Goal: Task Accomplishment & Management: Use online tool/utility

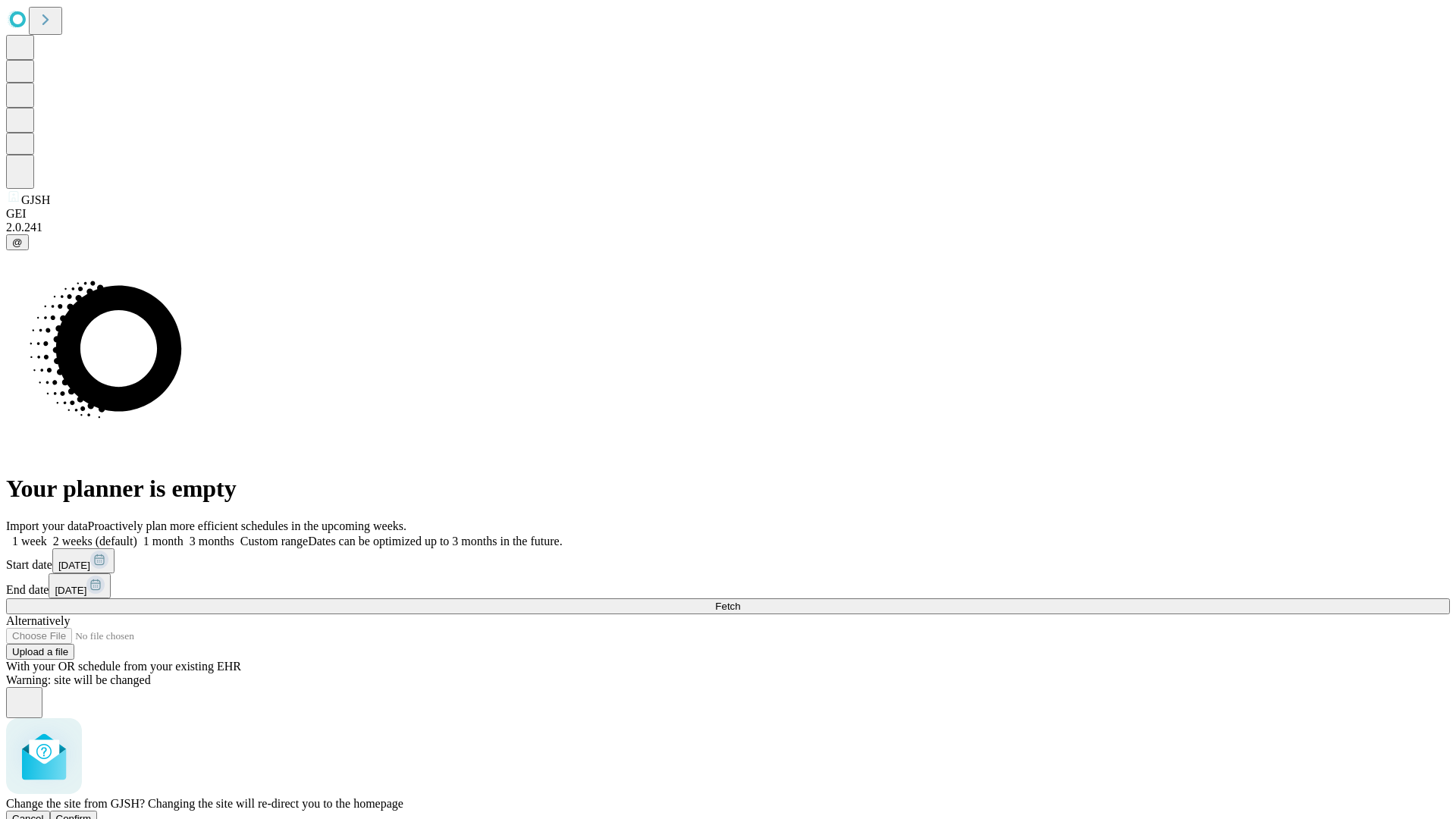
click at [91, 813] on span "Confirm" at bounding box center [74, 819] width 36 height 12
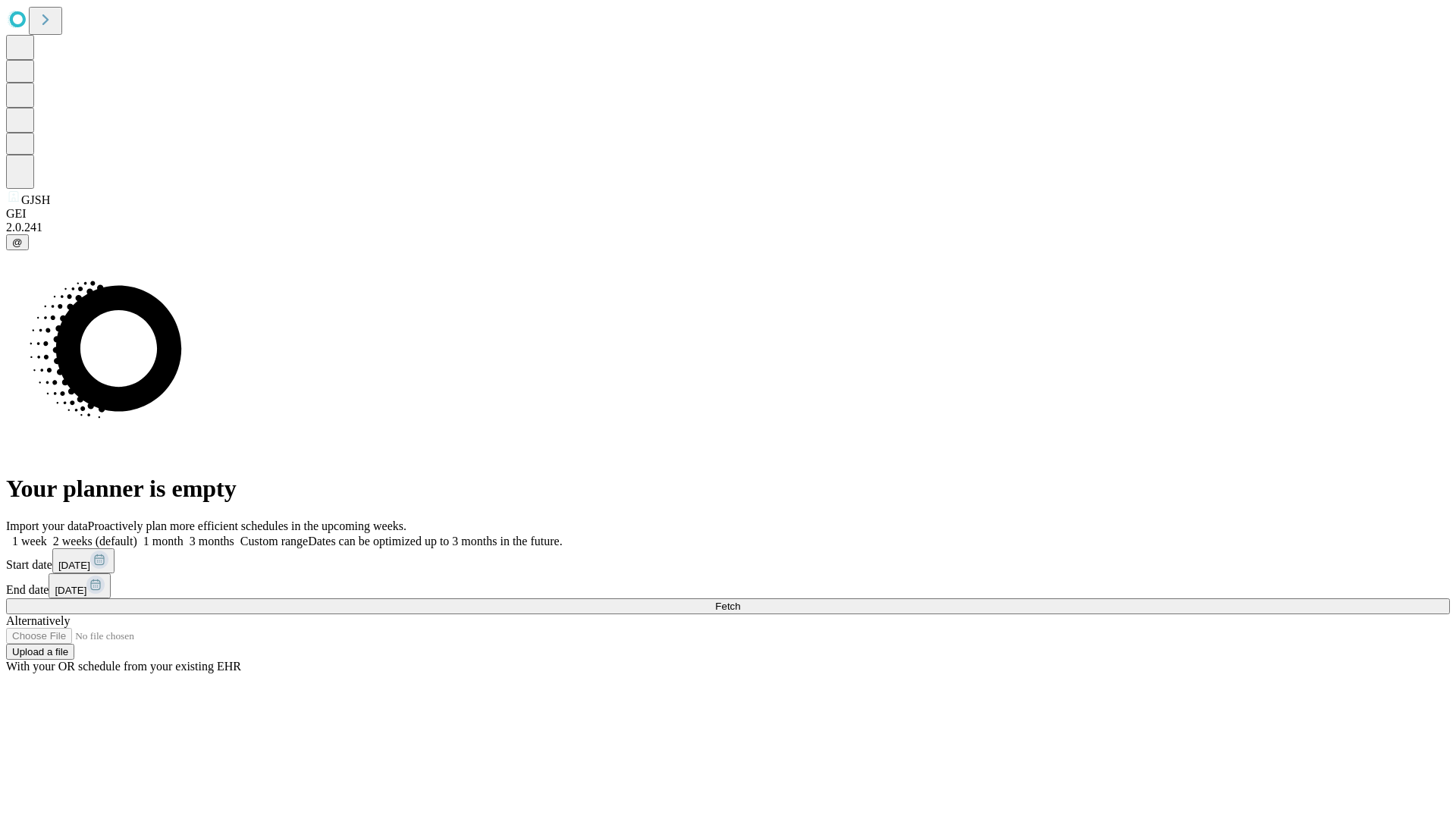
click at [137, 535] on label "2 weeks (default)" at bounding box center [92, 541] width 91 height 13
click at [740, 601] on span "Fetch" at bounding box center [727, 607] width 25 height 12
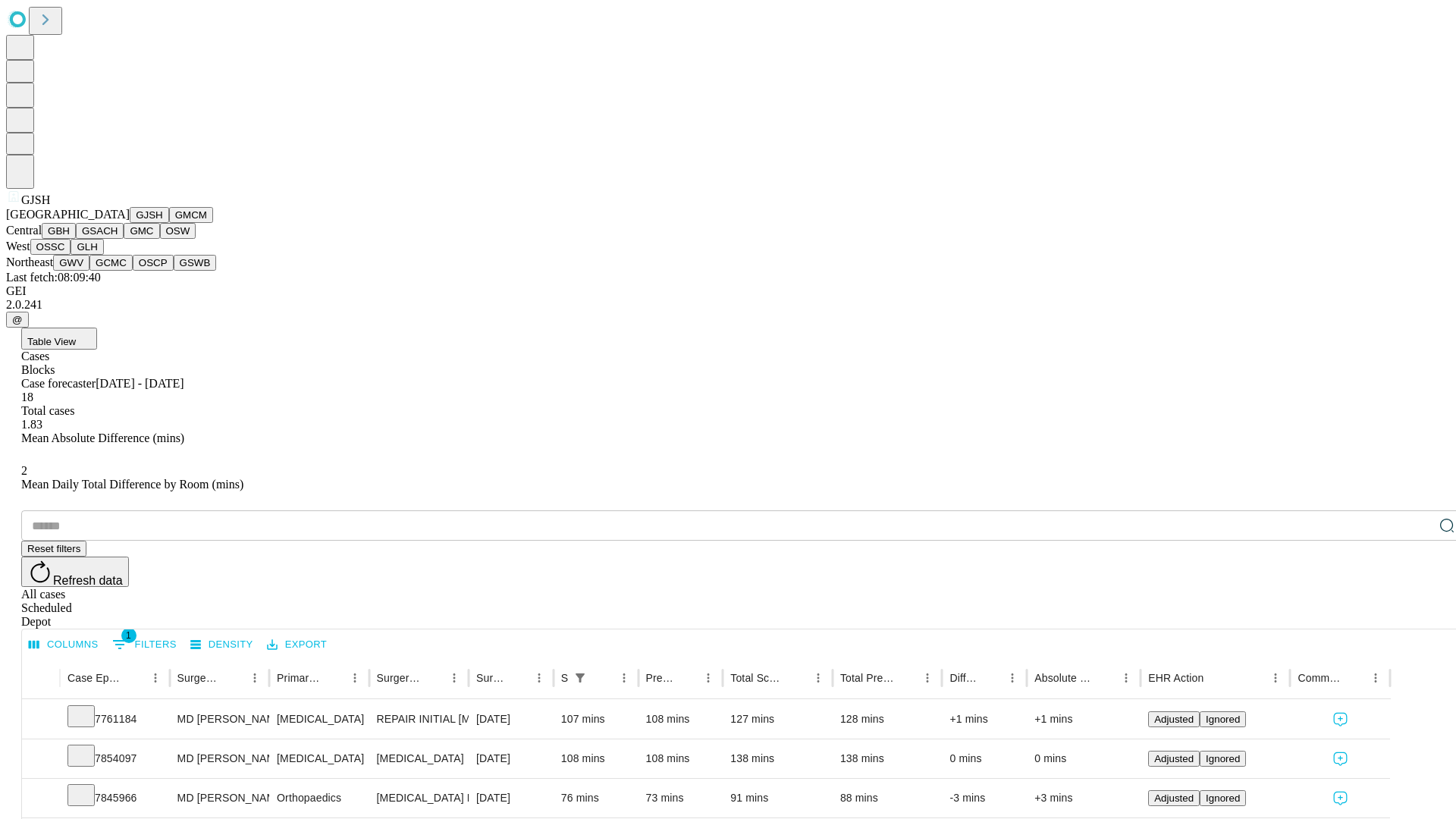
click at [169, 223] on button "GMCM" at bounding box center [190, 215] width 44 height 16
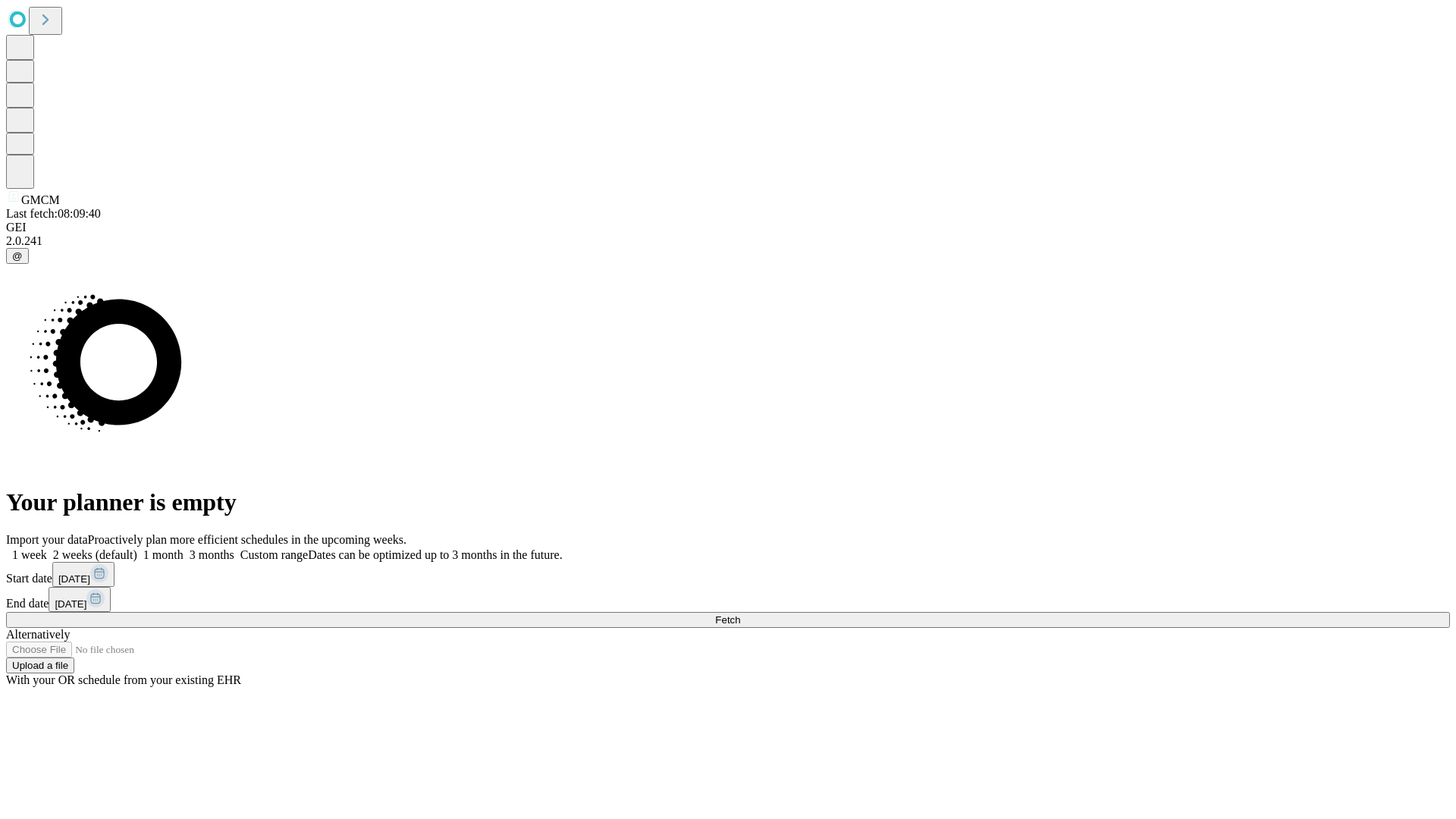
click at [137, 549] on label "2 weeks (default)" at bounding box center [92, 555] width 91 height 13
click at [740, 614] on span "Fetch" at bounding box center [727, 620] width 25 height 12
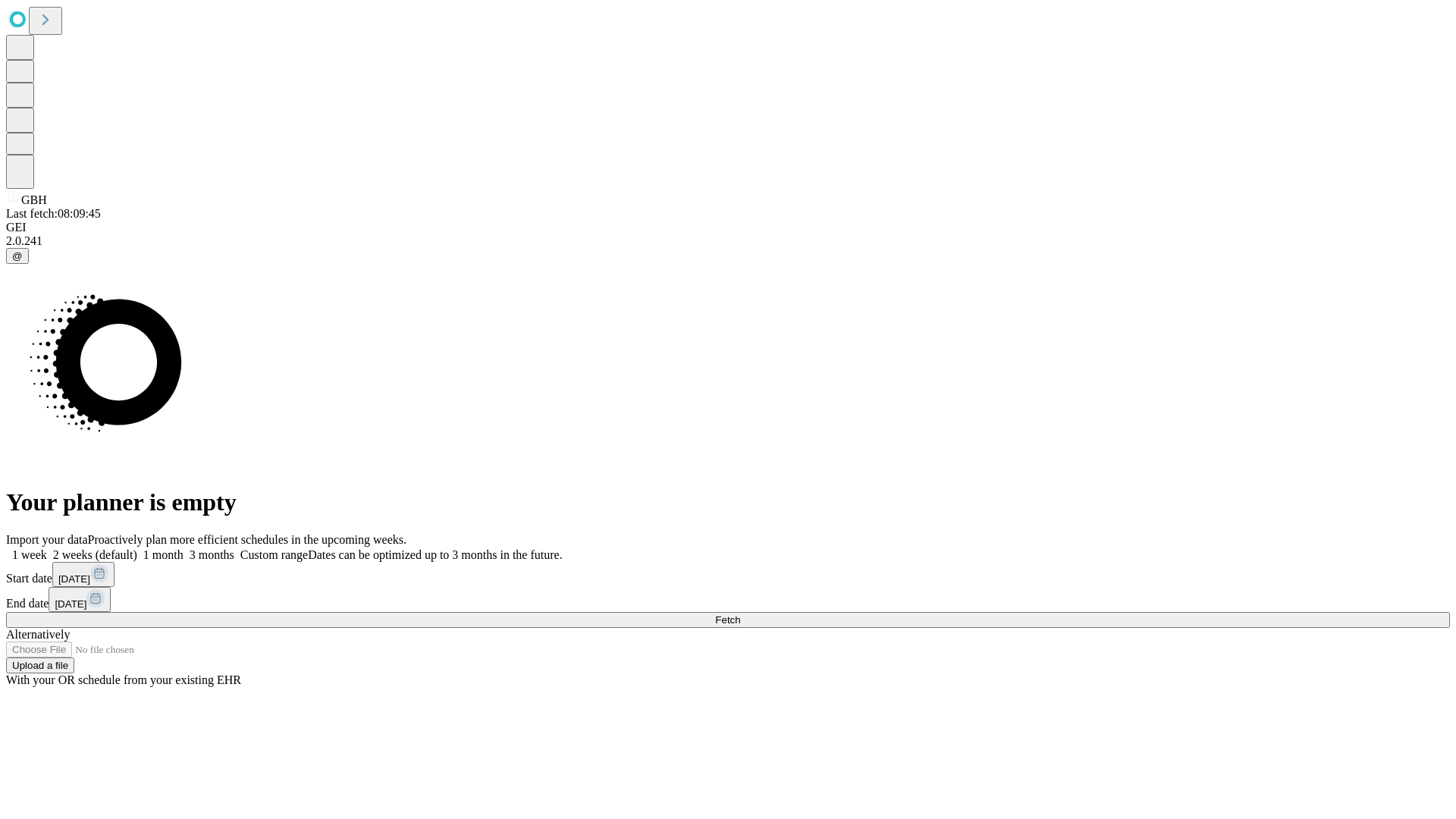
click at [137, 549] on label "2 weeks (default)" at bounding box center [92, 555] width 91 height 13
click at [740, 614] on span "Fetch" at bounding box center [727, 620] width 25 height 12
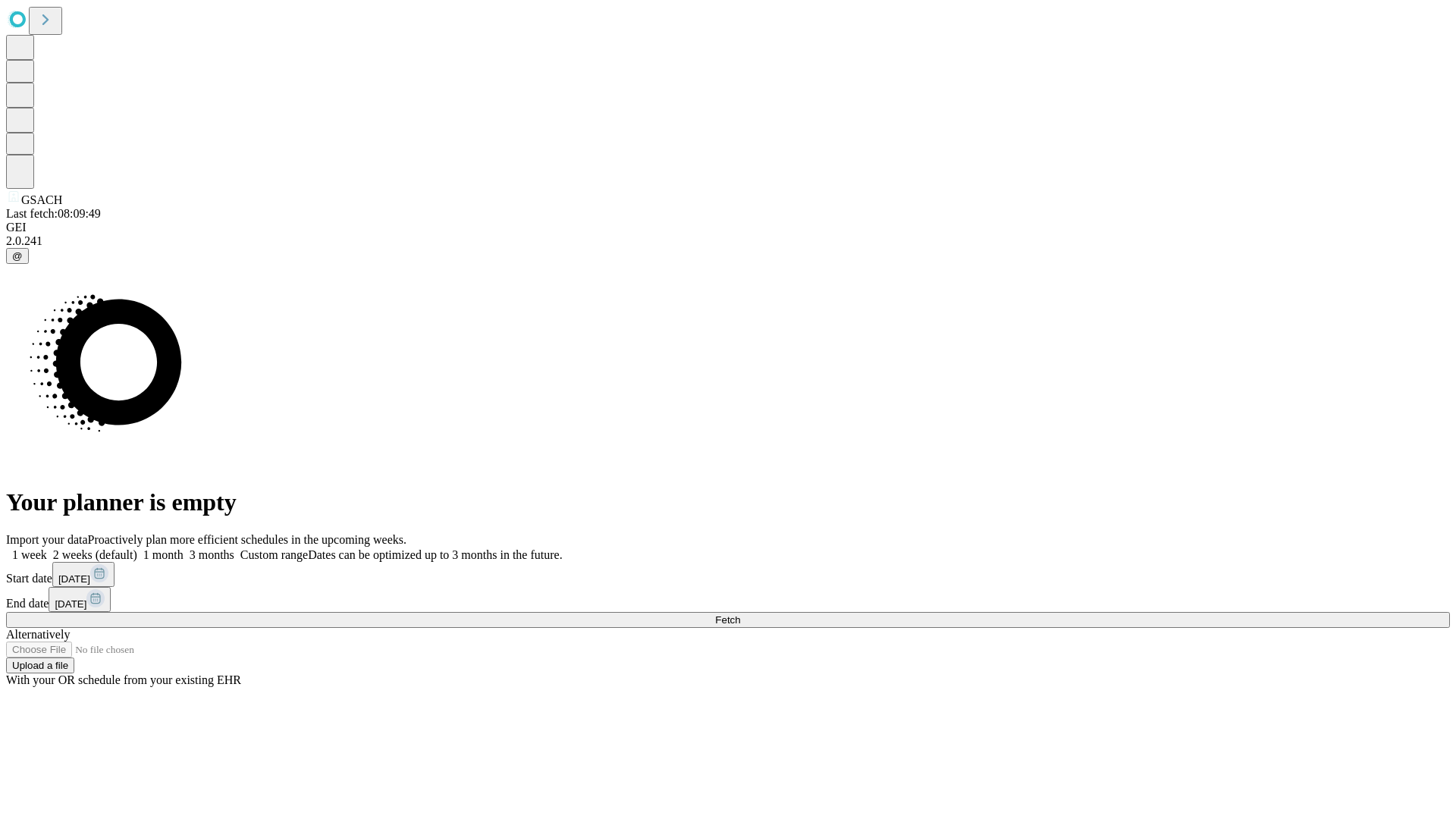
click at [137, 549] on label "2 weeks (default)" at bounding box center [92, 555] width 91 height 13
click at [740, 614] on span "Fetch" at bounding box center [727, 620] width 25 height 12
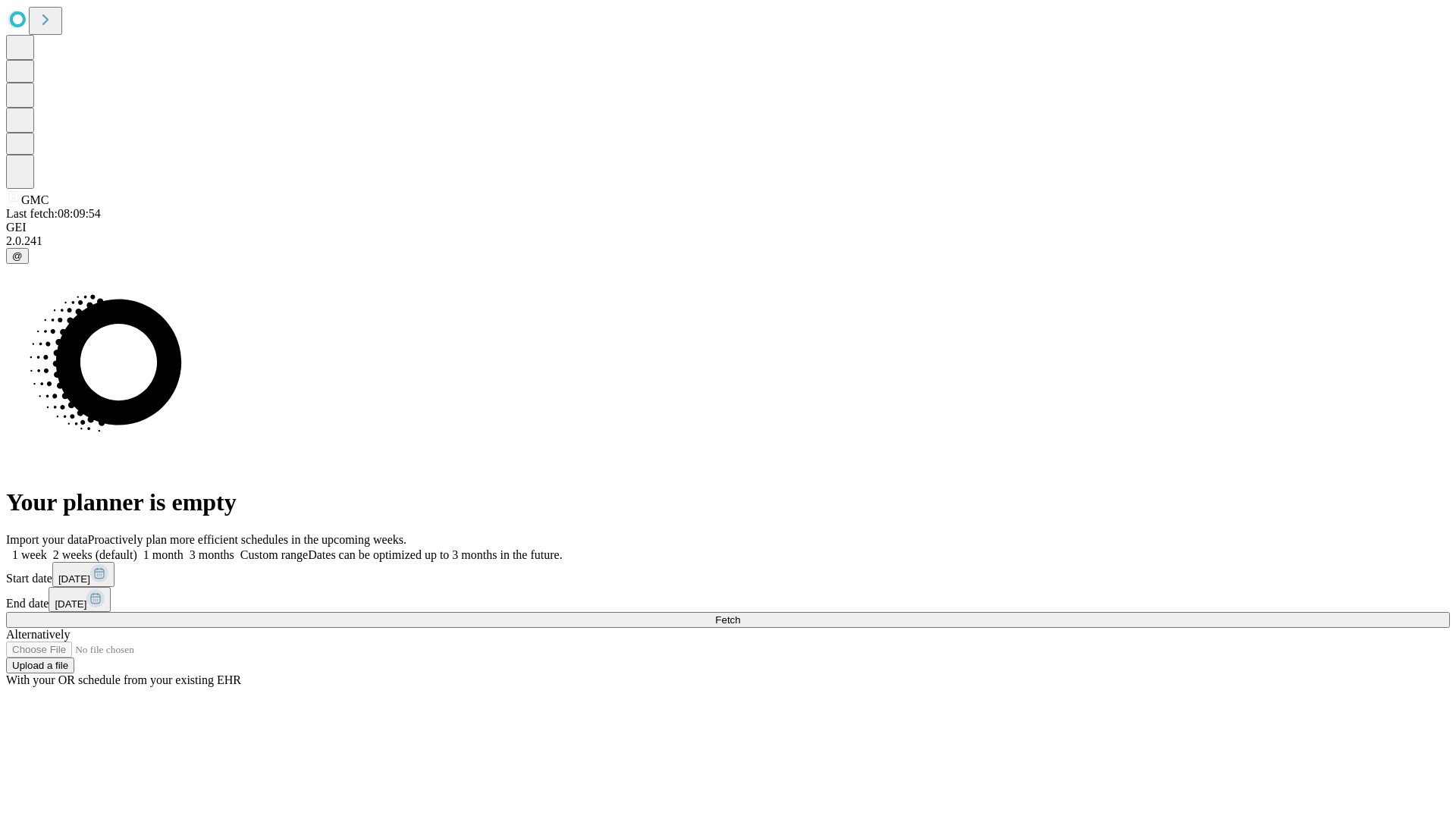
click at [137, 549] on label "2 weeks (default)" at bounding box center [92, 555] width 91 height 13
click at [740, 614] on span "Fetch" at bounding box center [727, 620] width 25 height 12
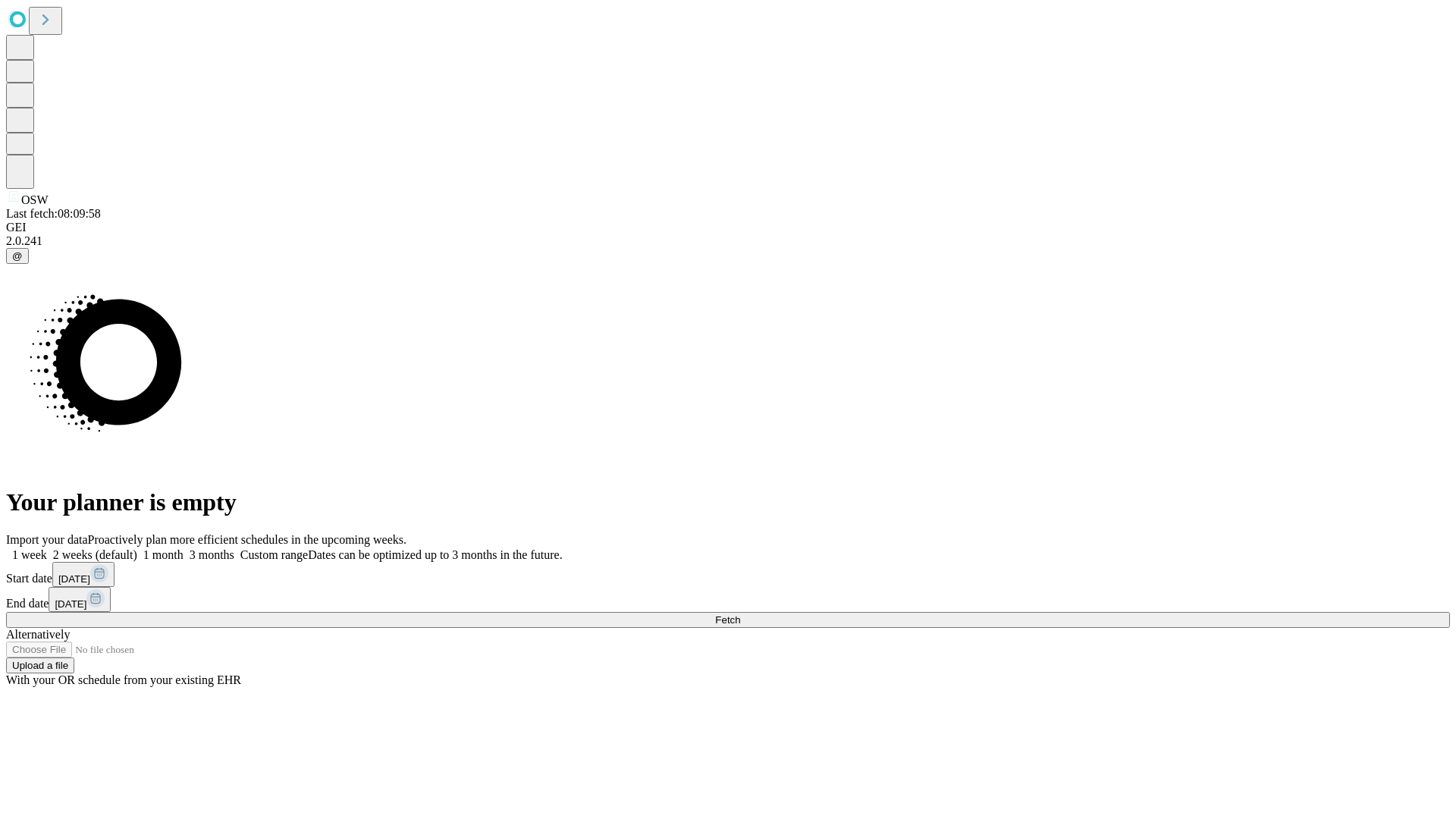
click at [137, 549] on label "2 weeks (default)" at bounding box center [92, 555] width 91 height 13
click at [740, 614] on span "Fetch" at bounding box center [727, 620] width 25 height 12
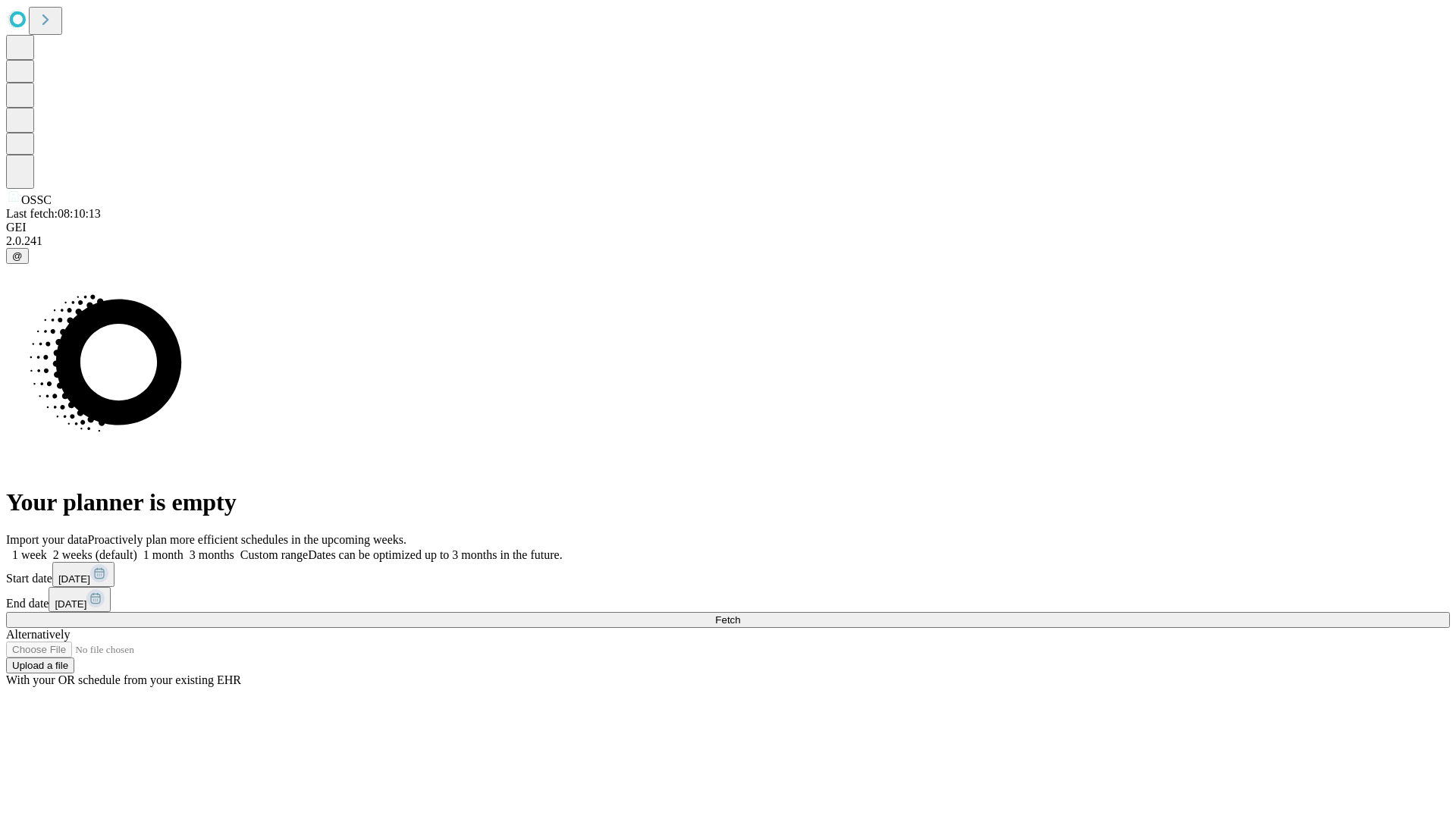
click at [137, 549] on label "2 weeks (default)" at bounding box center [92, 555] width 91 height 13
click at [740, 614] on span "Fetch" at bounding box center [727, 620] width 25 height 12
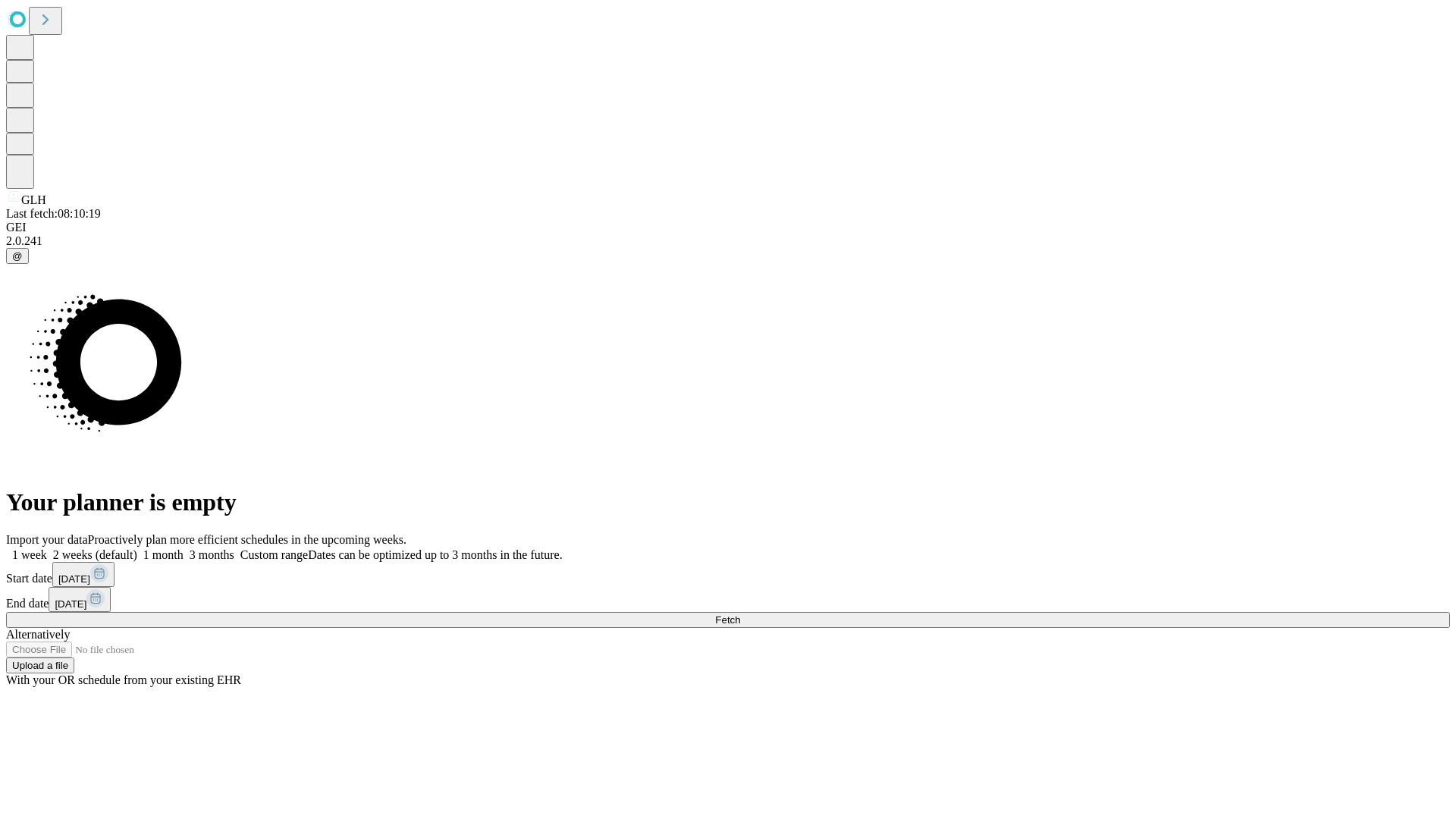
click at [137, 549] on label "2 weeks (default)" at bounding box center [92, 555] width 91 height 13
click at [740, 614] on span "Fetch" at bounding box center [727, 620] width 25 height 12
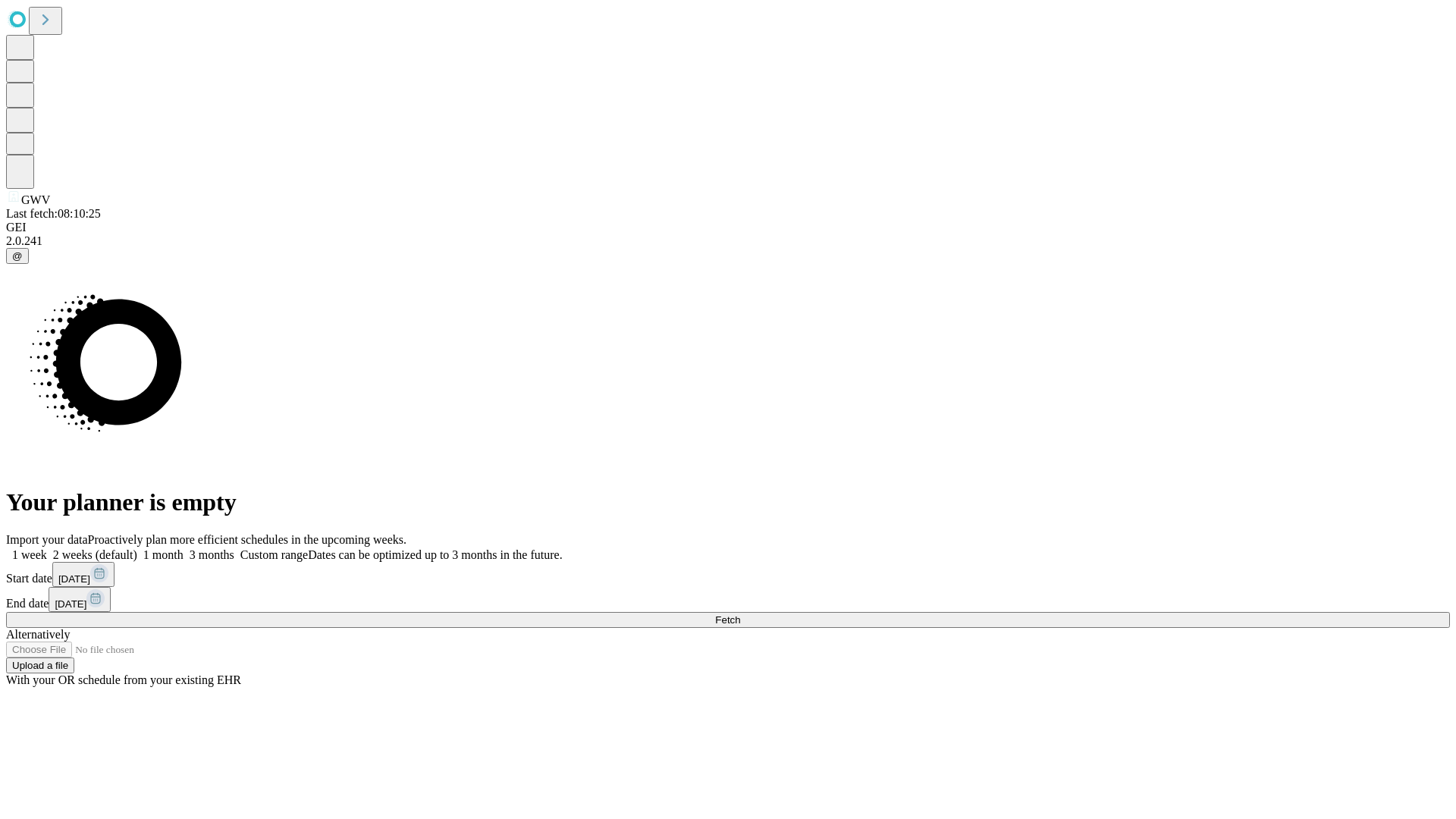
click at [137, 549] on label "2 weeks (default)" at bounding box center [92, 555] width 91 height 13
click at [740, 614] on span "Fetch" at bounding box center [727, 620] width 25 height 12
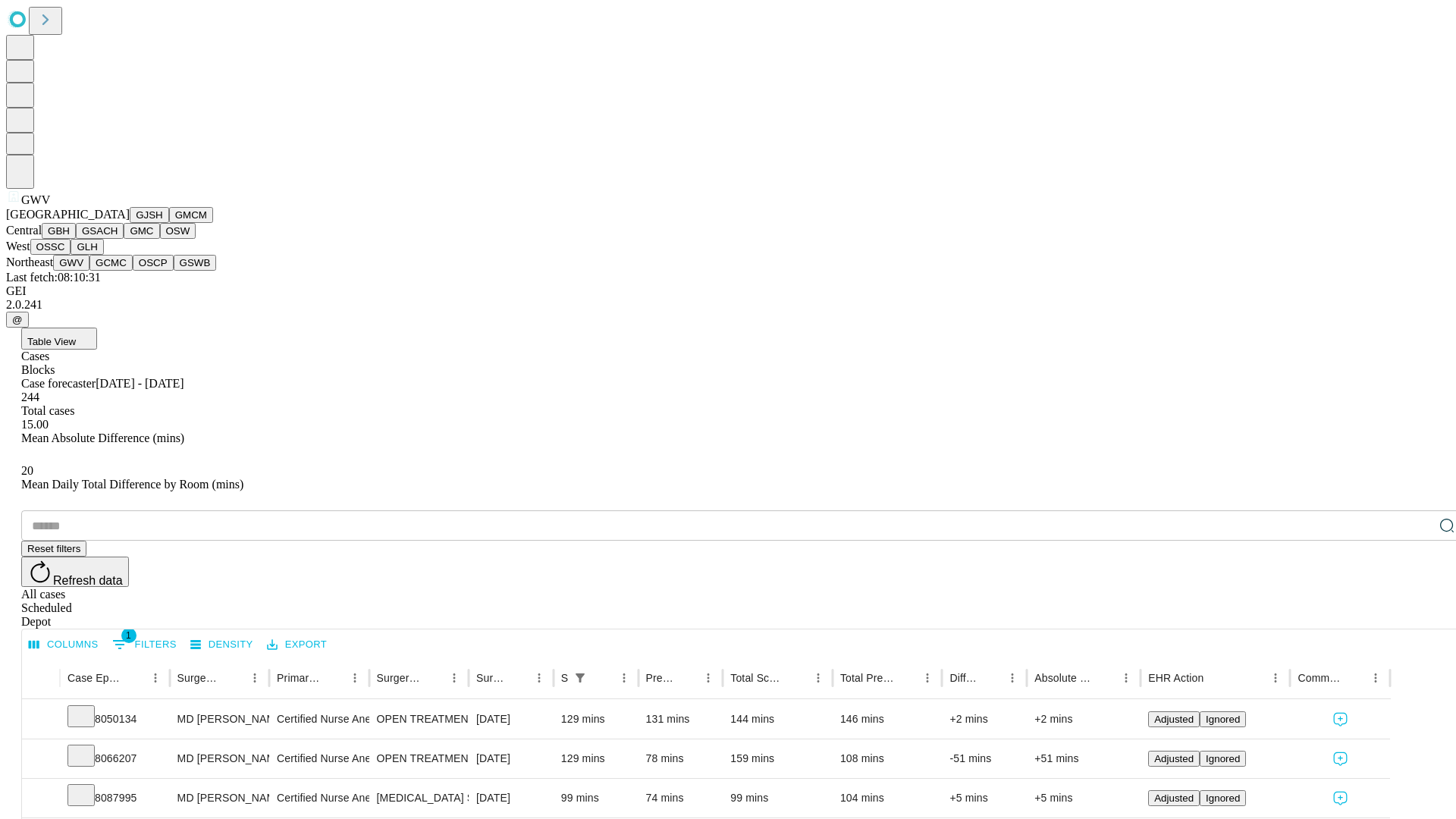
click at [117, 271] on button "GCMC" at bounding box center [111, 263] width 43 height 16
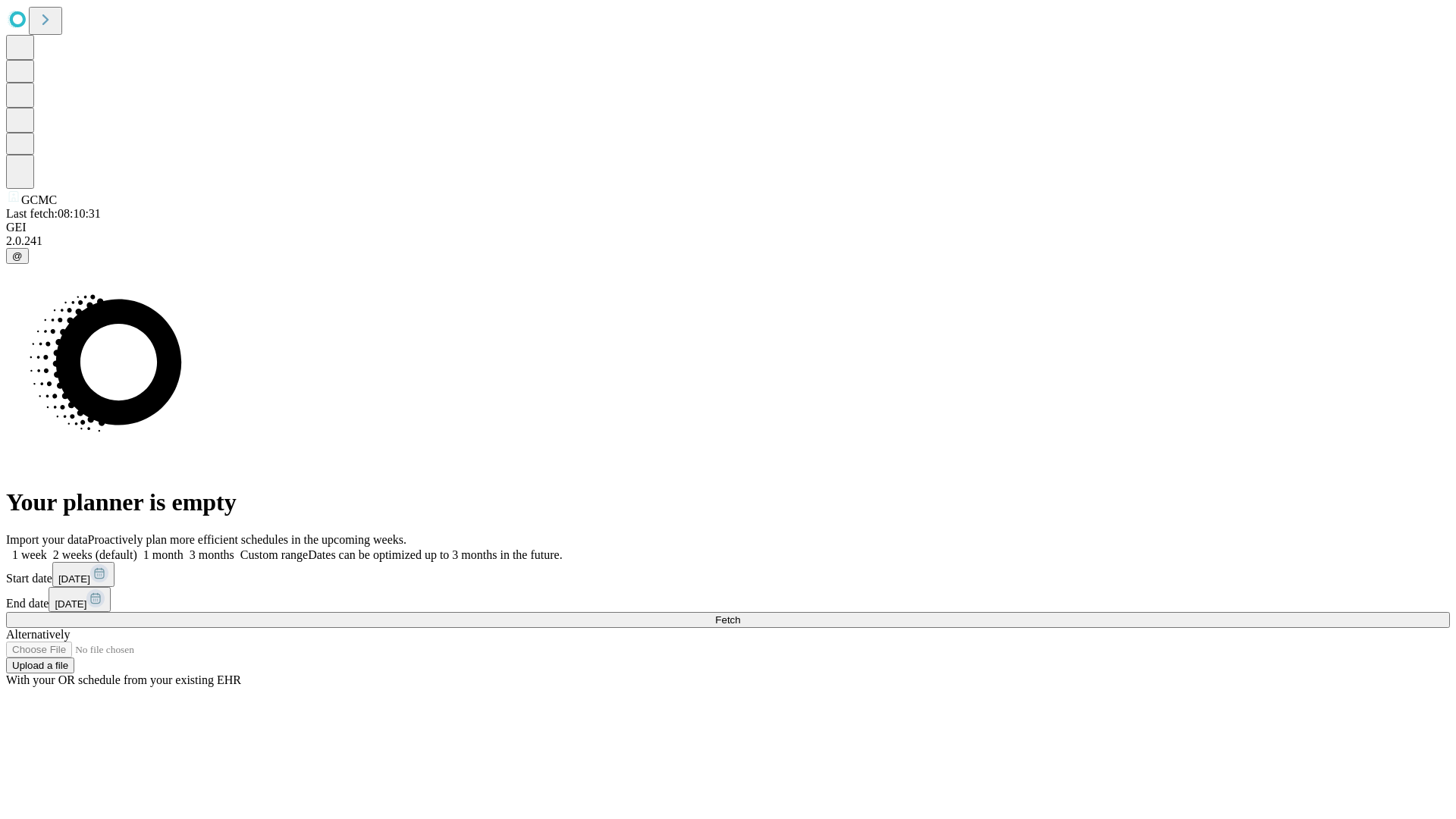
click at [137, 549] on label "2 weeks (default)" at bounding box center [92, 555] width 91 height 13
click at [740, 614] on span "Fetch" at bounding box center [727, 620] width 25 height 12
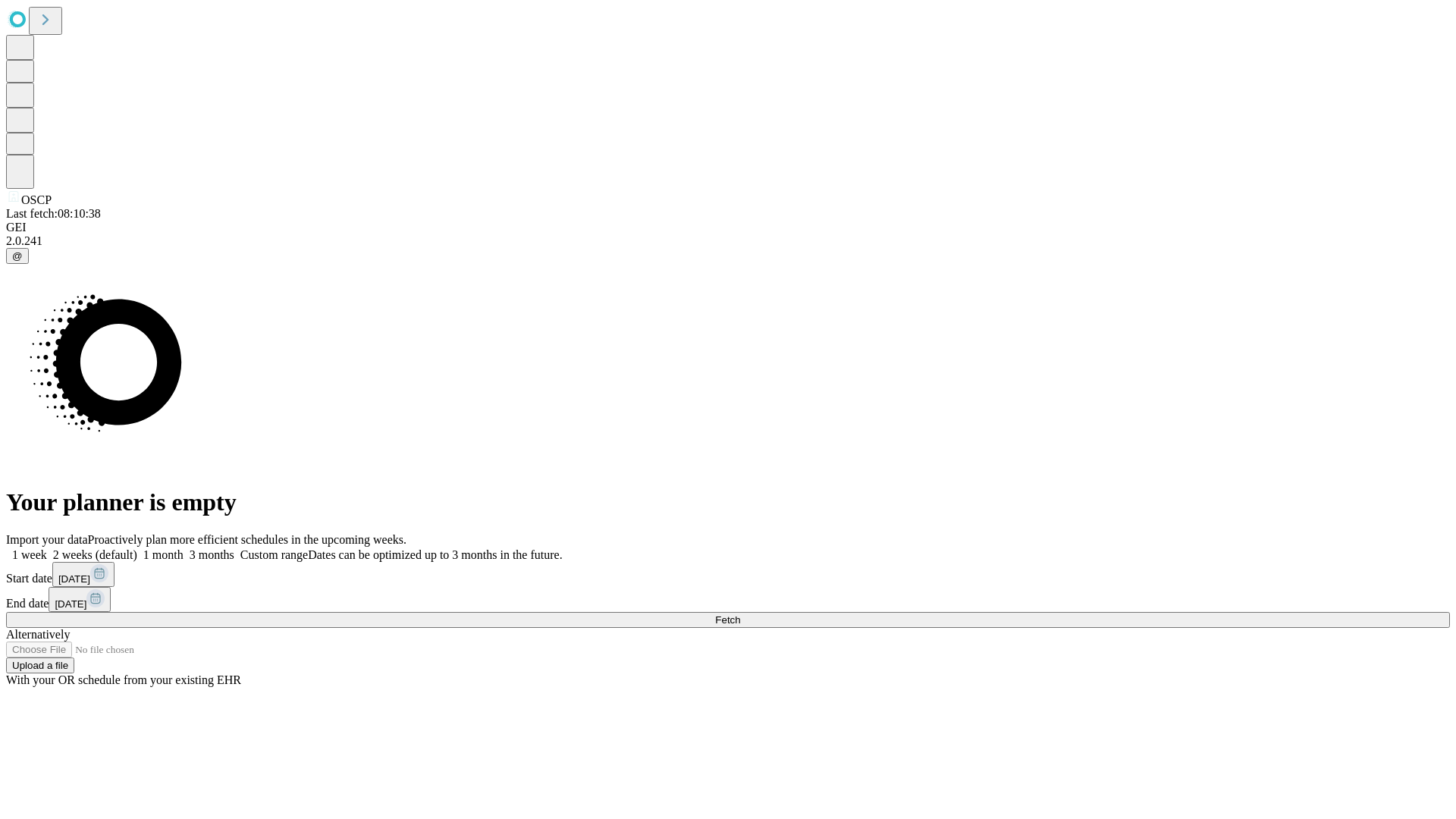
click at [137, 549] on label "2 weeks (default)" at bounding box center [92, 555] width 91 height 13
click at [740, 614] on span "Fetch" at bounding box center [727, 620] width 25 height 12
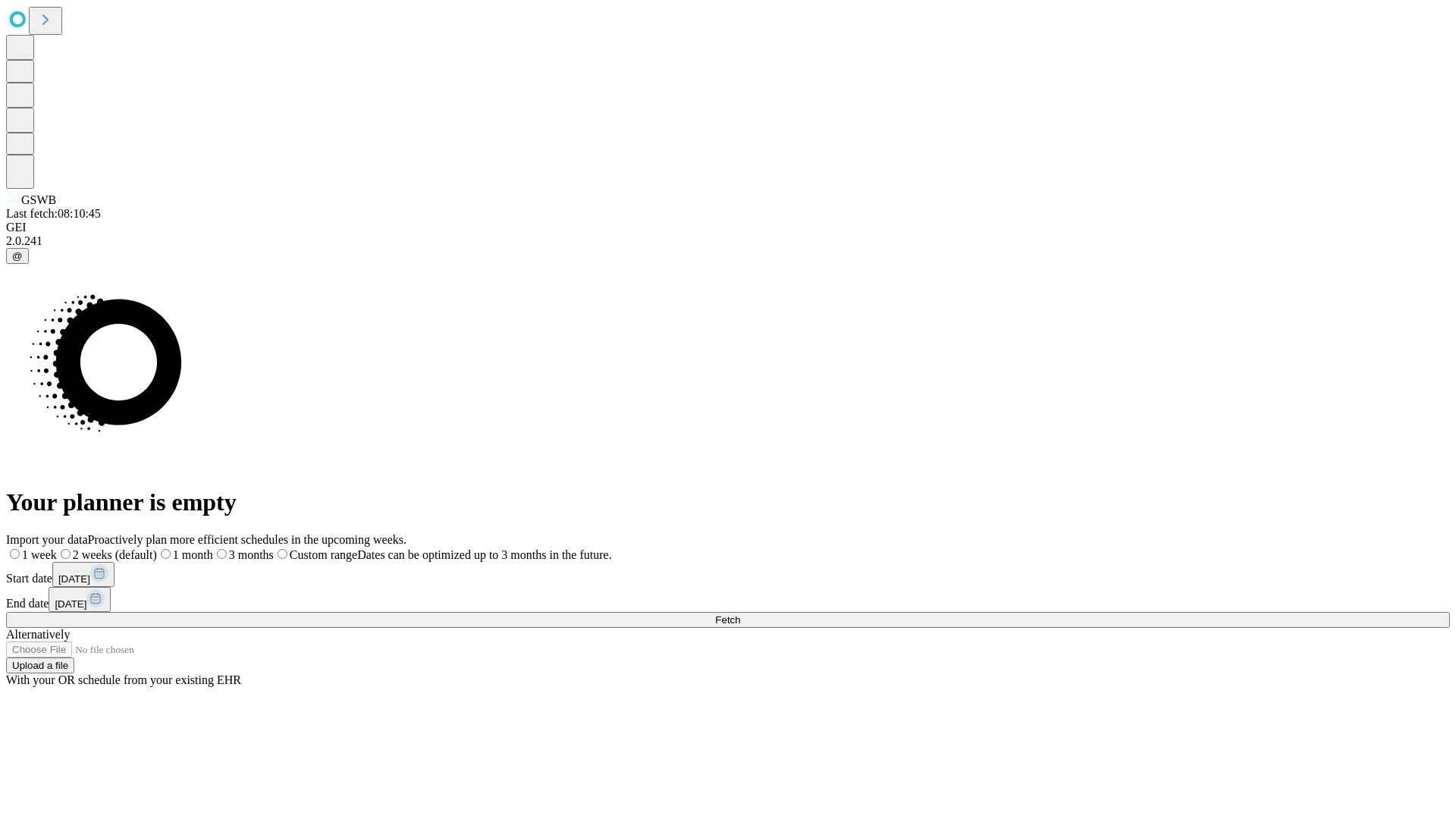
click at [157, 549] on label "2 weeks (default)" at bounding box center [106, 555] width 100 height 13
click at [740, 614] on span "Fetch" at bounding box center [727, 620] width 25 height 12
